Goal: Transaction & Acquisition: Purchase product/service

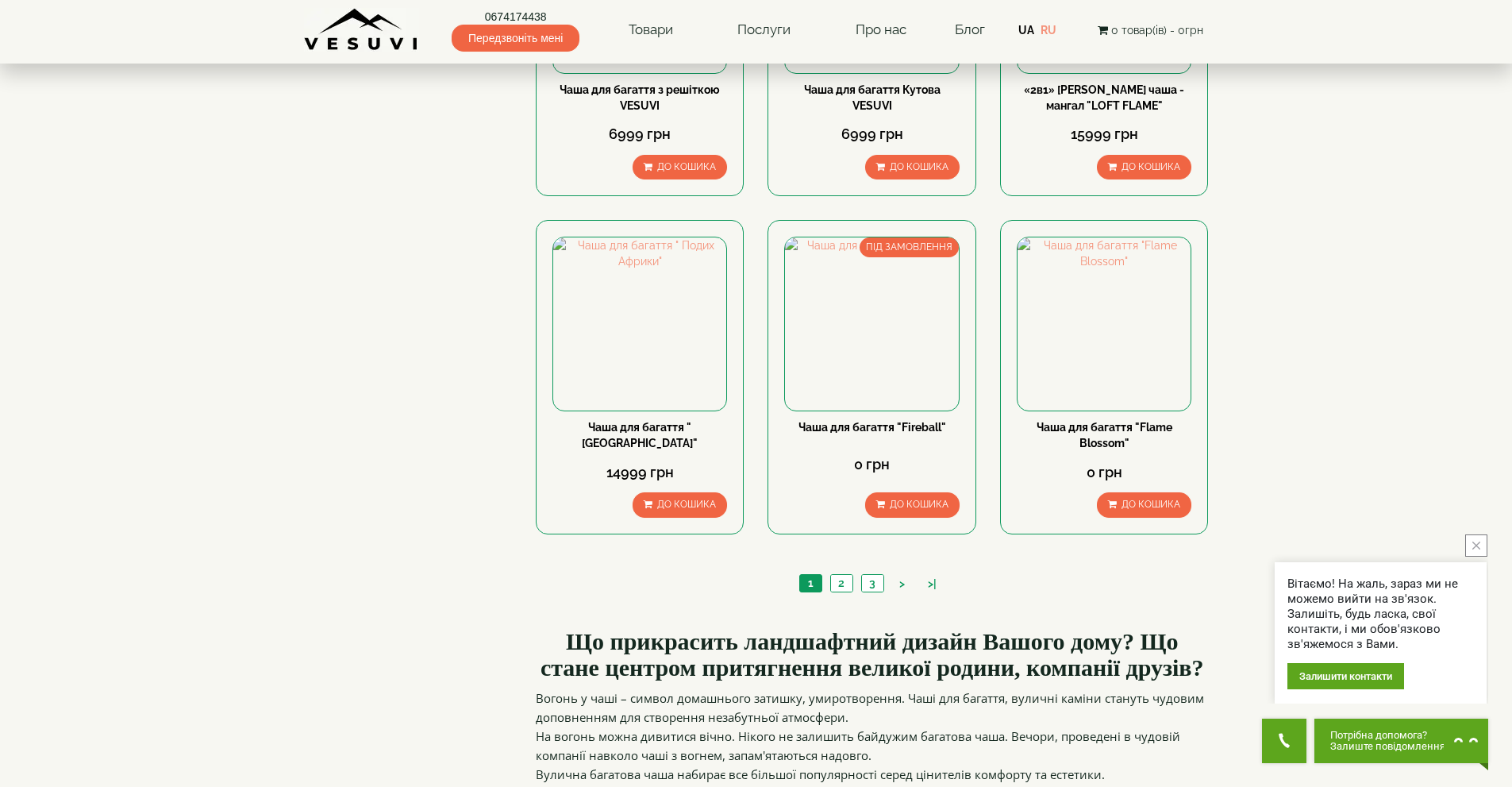
scroll to position [1508, 0]
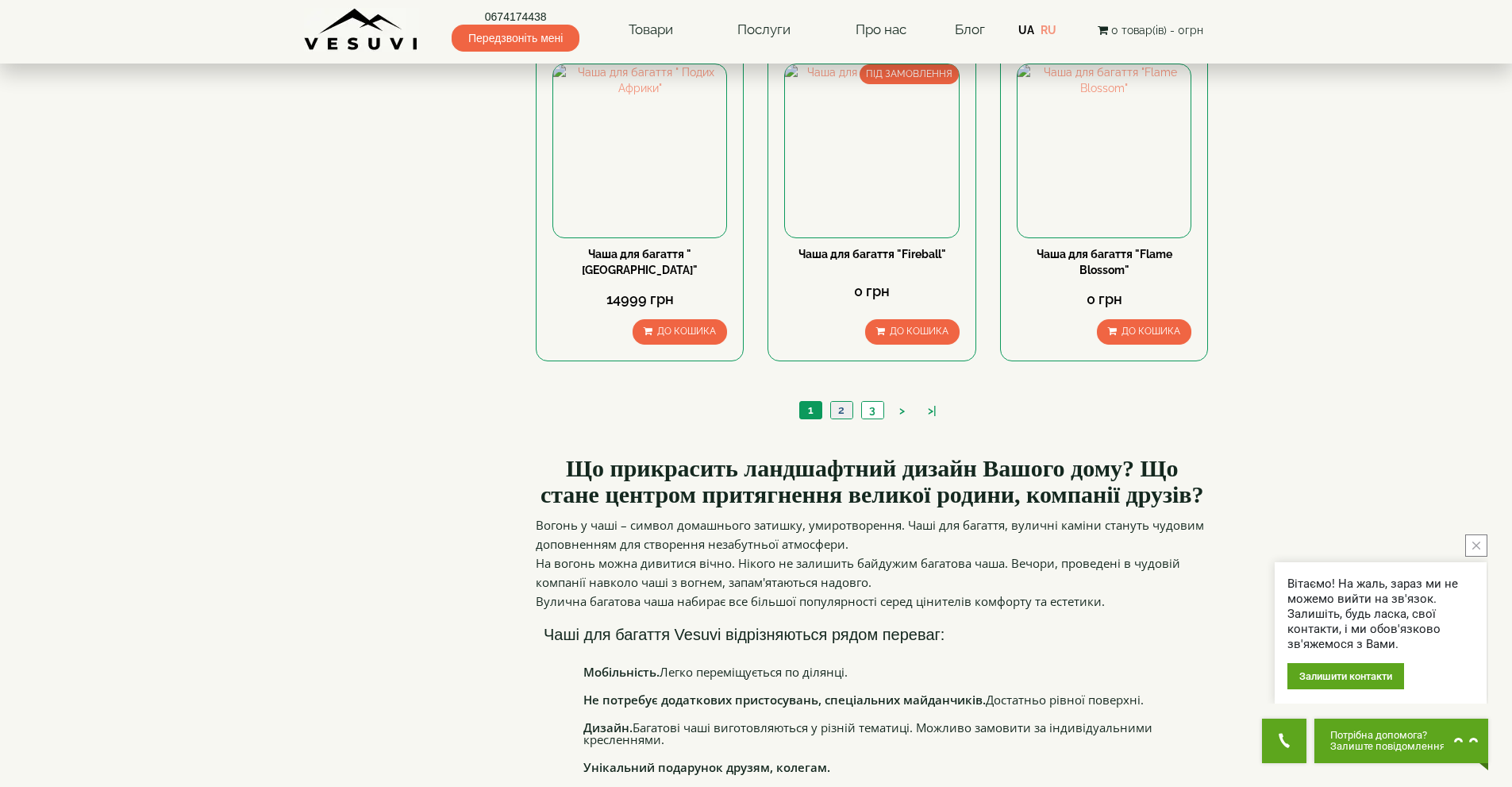
click at [842, 414] on link "2" at bounding box center [841, 409] width 23 height 17
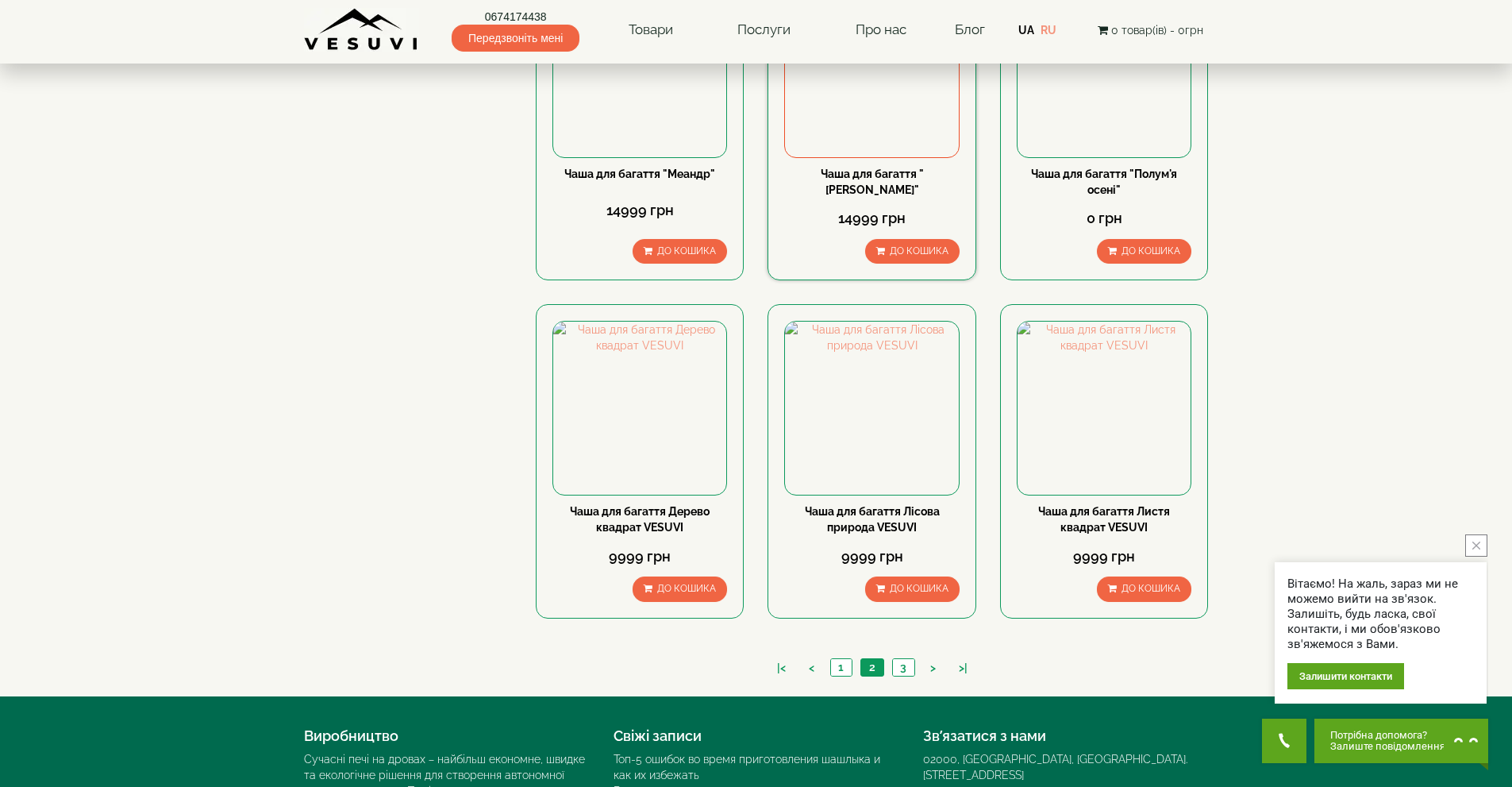
scroll to position [1434, 0]
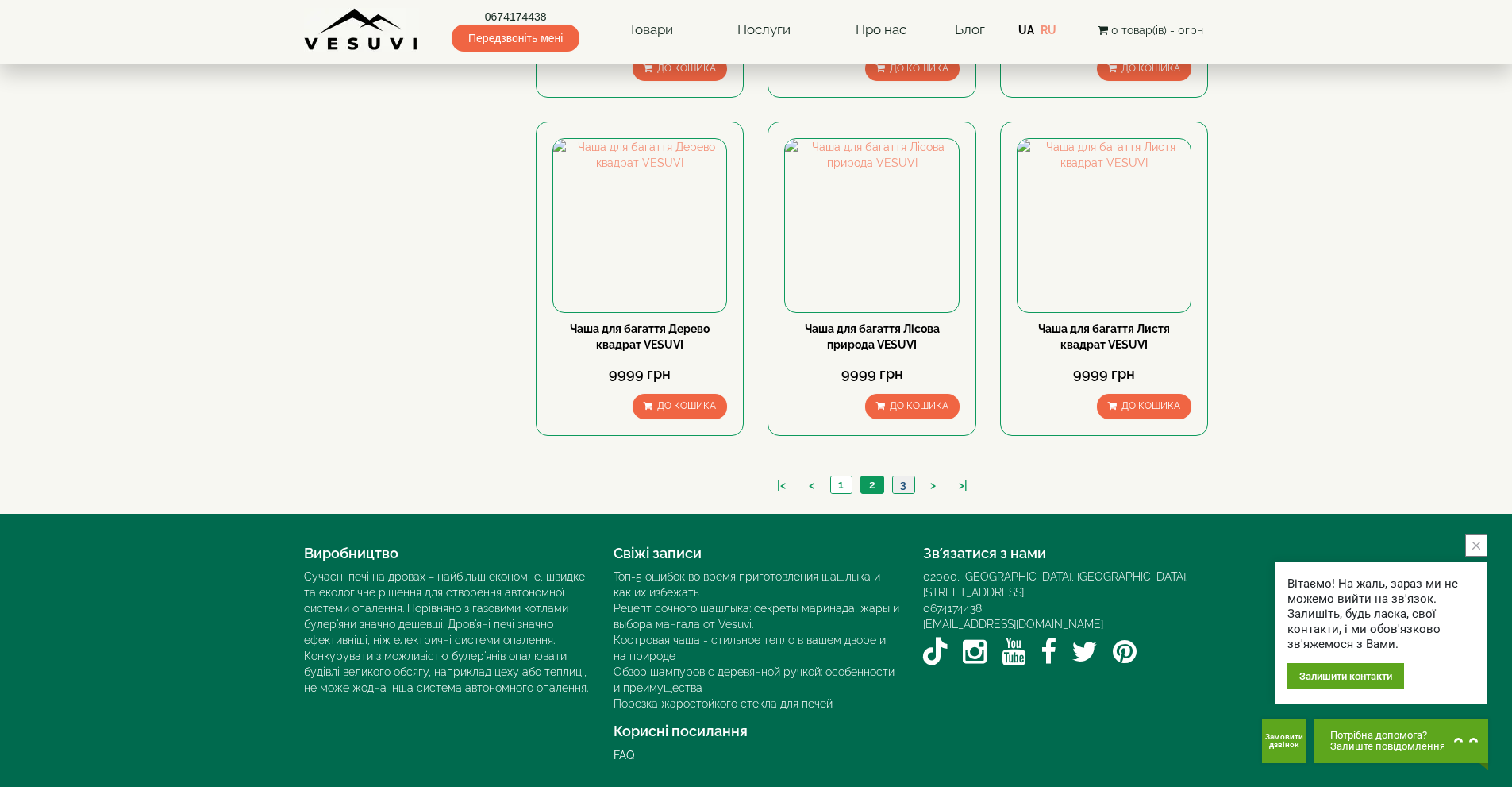
click at [912, 492] on link "3" at bounding box center [903, 484] width 23 height 17
